Goal: Task Accomplishment & Management: Complete application form

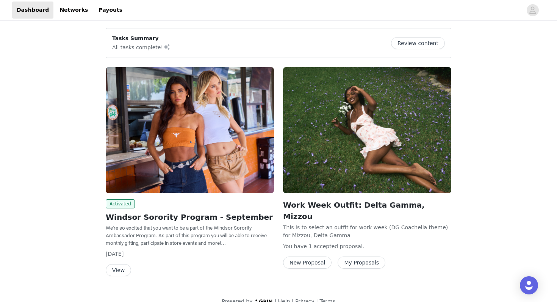
scroll to position [13, 0]
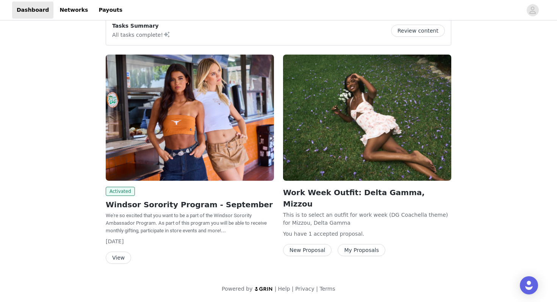
click at [117, 255] on button "View" at bounding box center [118, 258] width 25 height 12
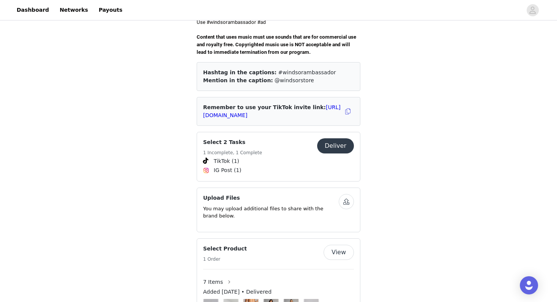
scroll to position [295, 0]
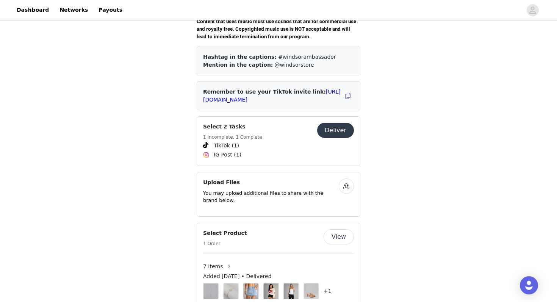
click at [339, 124] on button "Deliver" at bounding box center [335, 130] width 37 height 15
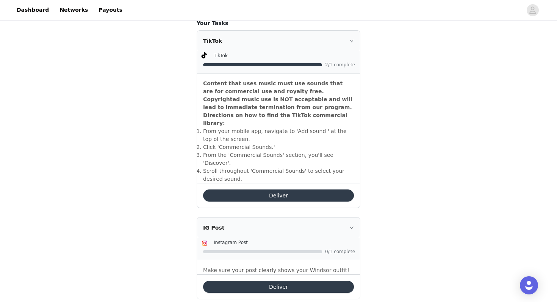
scroll to position [214, 0]
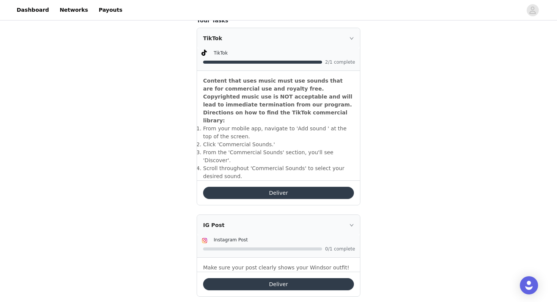
click at [303, 278] on button "Deliver" at bounding box center [278, 284] width 151 height 12
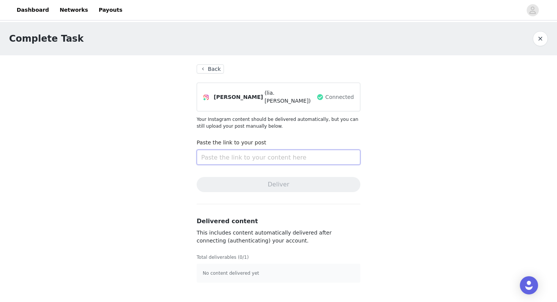
click at [251, 157] on input "text" at bounding box center [279, 157] width 164 height 15
paste input "[URL][DOMAIN_NAME]"
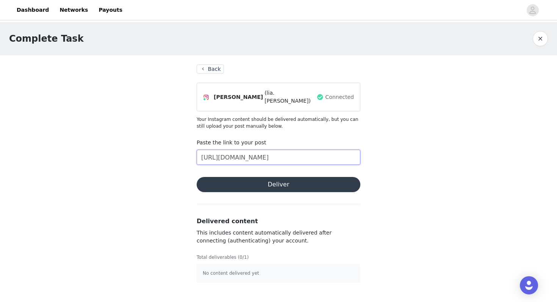
scroll to position [0, 135]
type input "[URL][DOMAIN_NAME]"
click at [284, 185] on button "Deliver" at bounding box center [279, 184] width 164 height 15
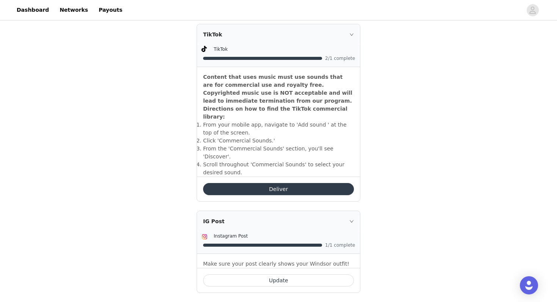
scroll to position [217, 0]
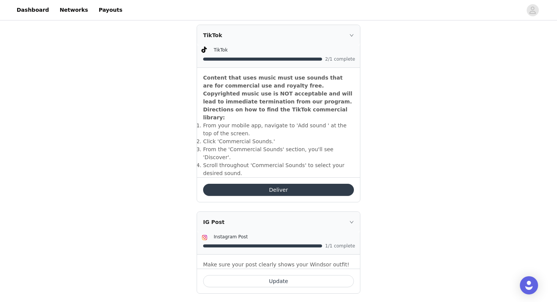
click at [337, 184] on button "Deliver" at bounding box center [278, 190] width 151 height 12
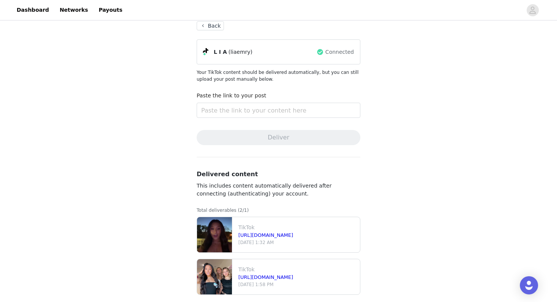
scroll to position [51, 0]
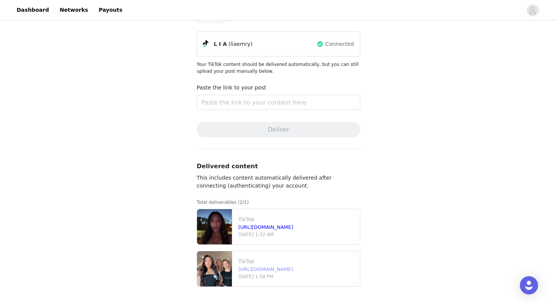
click at [288, 270] on link "[URL][DOMAIN_NAME]" at bounding box center [265, 269] width 55 height 6
click at [273, 227] on link "[URL][DOMAIN_NAME]" at bounding box center [265, 227] width 55 height 6
click at [530, 6] on icon "avatar" at bounding box center [532, 10] width 7 height 12
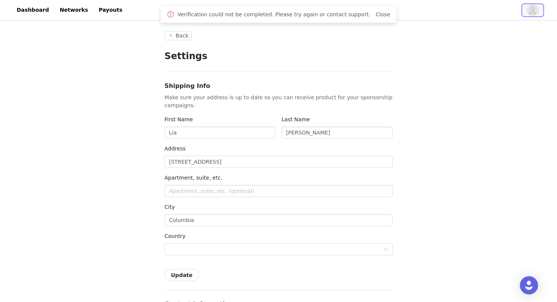
type input "+1 ([GEOGRAPHIC_DATA])"
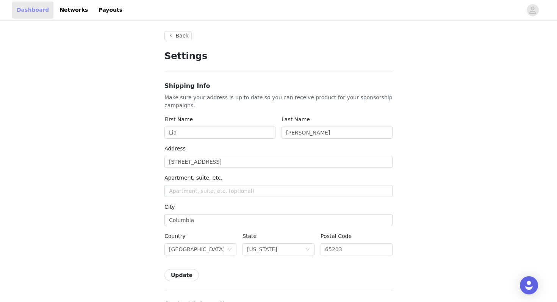
click at [41, 9] on link "Dashboard" at bounding box center [32, 10] width 41 height 17
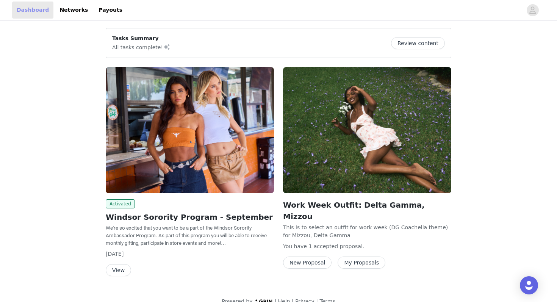
scroll to position [13, 0]
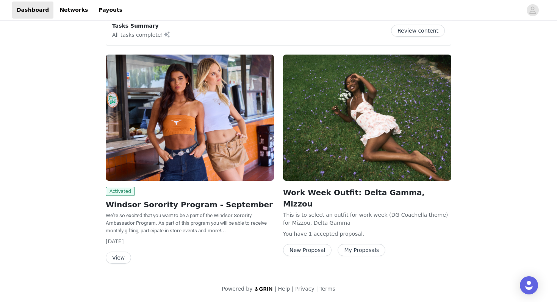
click at [122, 259] on button "View" at bounding box center [118, 258] width 25 height 12
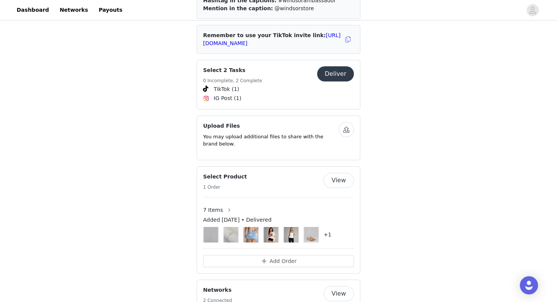
scroll to position [350, 0]
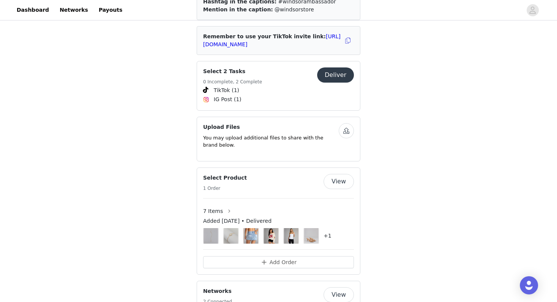
click at [342, 70] on button "Deliver" at bounding box center [335, 74] width 37 height 15
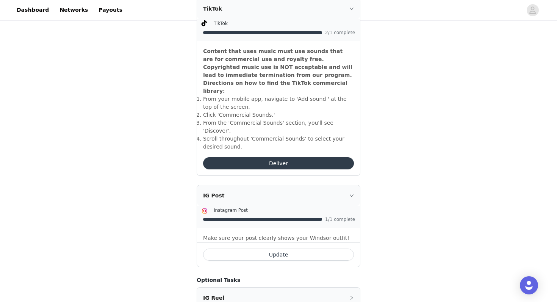
scroll to position [277, 0]
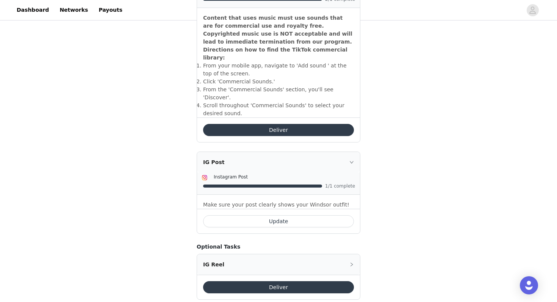
click at [320, 215] on button "Update" at bounding box center [278, 221] width 151 height 12
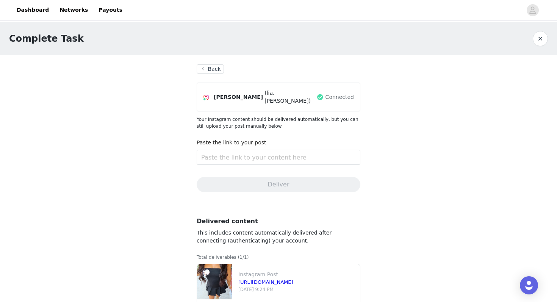
scroll to position [27, 0]
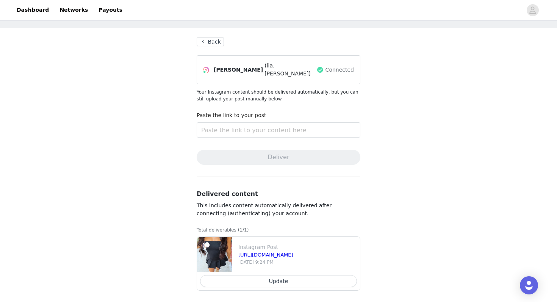
click at [217, 42] on button "Back" at bounding box center [210, 41] width 27 height 9
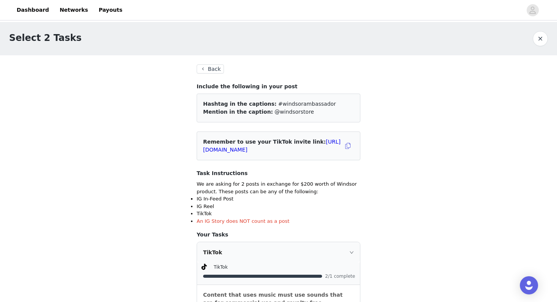
click at [216, 72] on button "Back" at bounding box center [210, 68] width 27 height 9
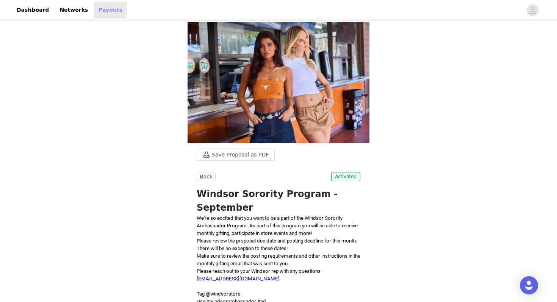
click at [94, 13] on link "Payouts" at bounding box center [110, 10] width 33 height 17
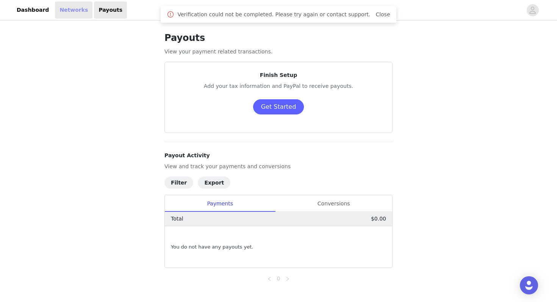
click at [72, 16] on link "Networks" at bounding box center [74, 10] width 38 height 17
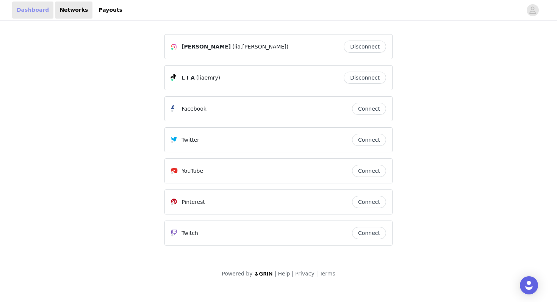
click at [35, 16] on link "Dashboard" at bounding box center [32, 10] width 41 height 17
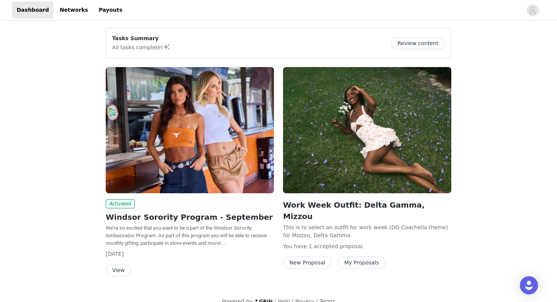
click at [440, 43] on button "Review content" at bounding box center [418, 43] width 54 height 12
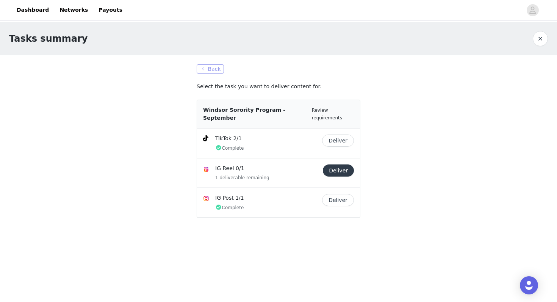
click at [209, 68] on button "Back" at bounding box center [210, 68] width 27 height 9
